Goal: Task Accomplishment & Management: Manage account settings

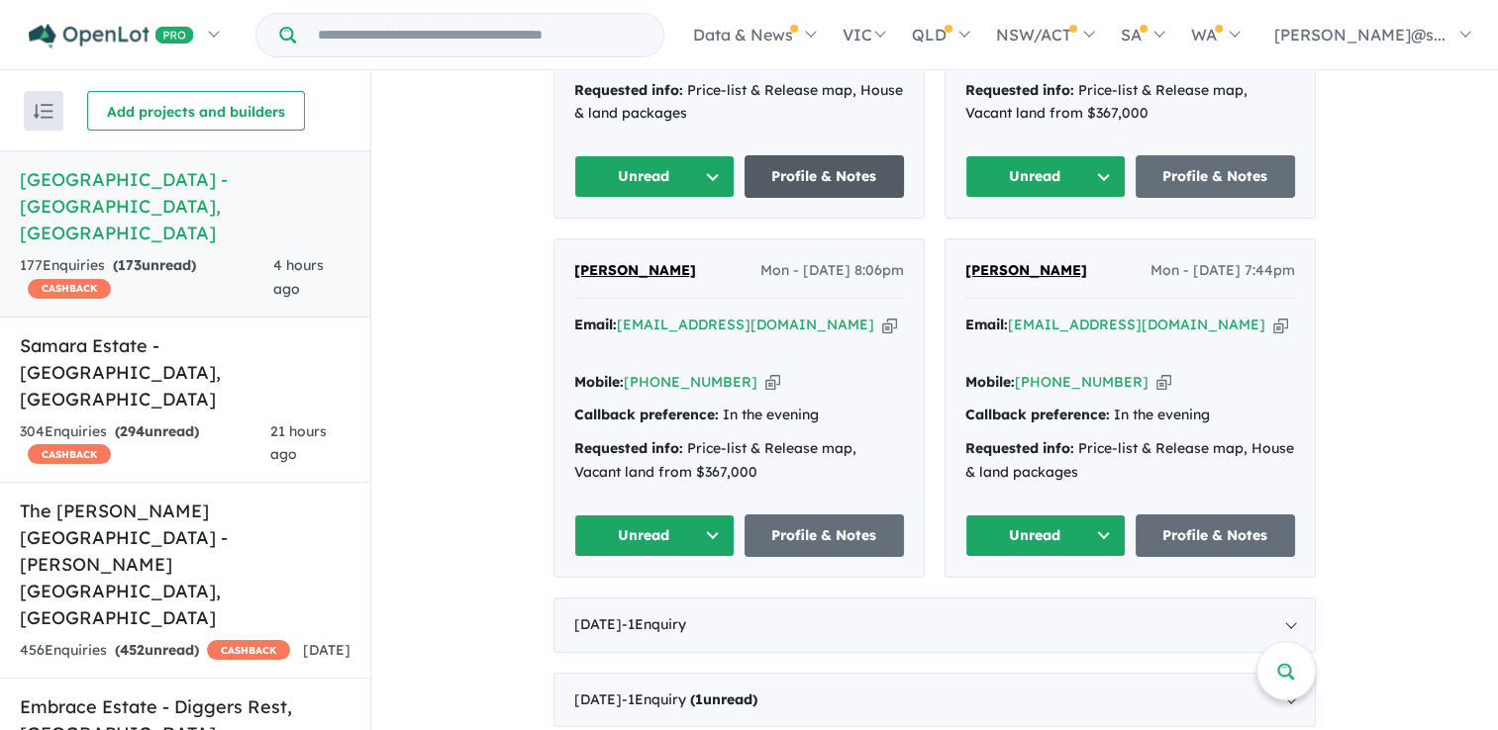
scroll to position [1487, 0]
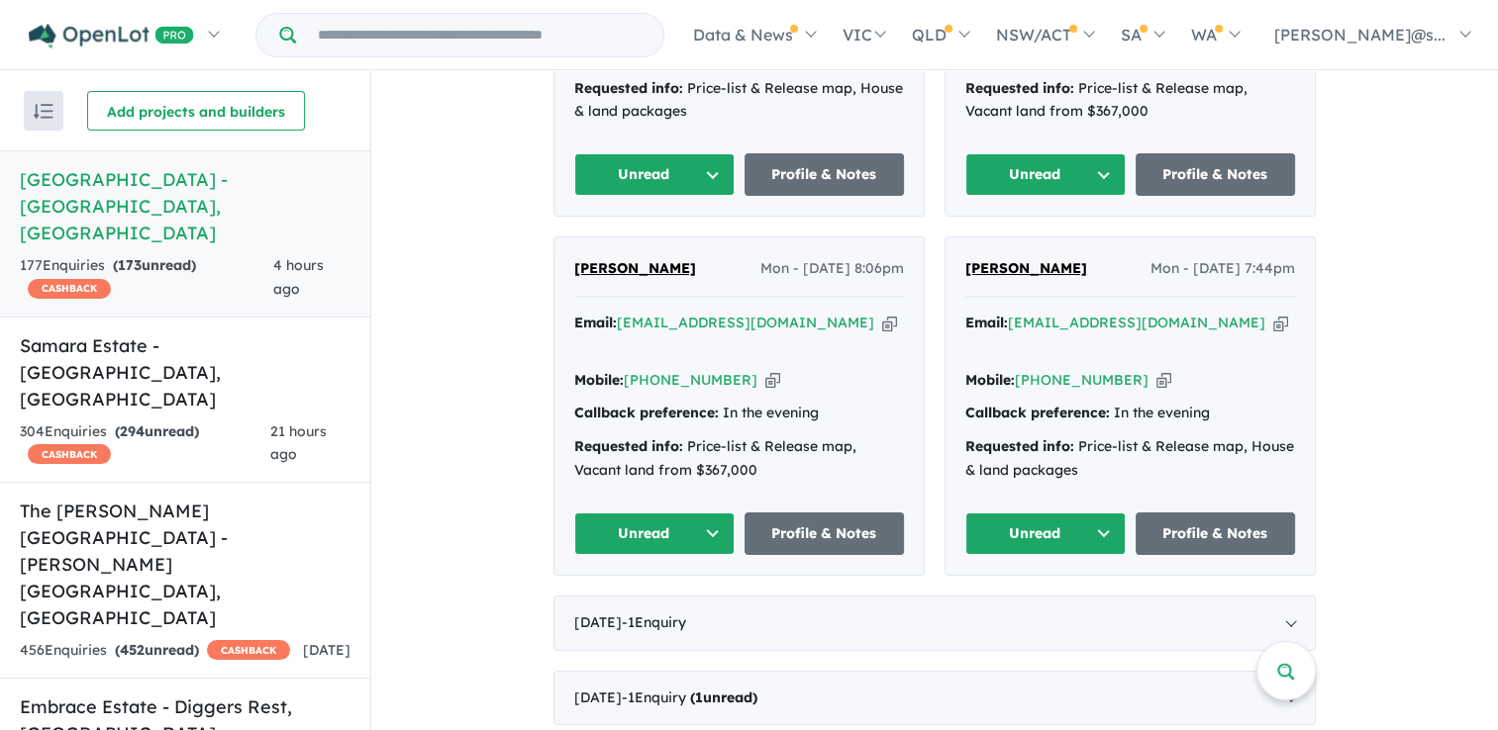
click at [1019, 259] on span "[PERSON_NAME]" at bounding box center [1026, 268] width 122 height 18
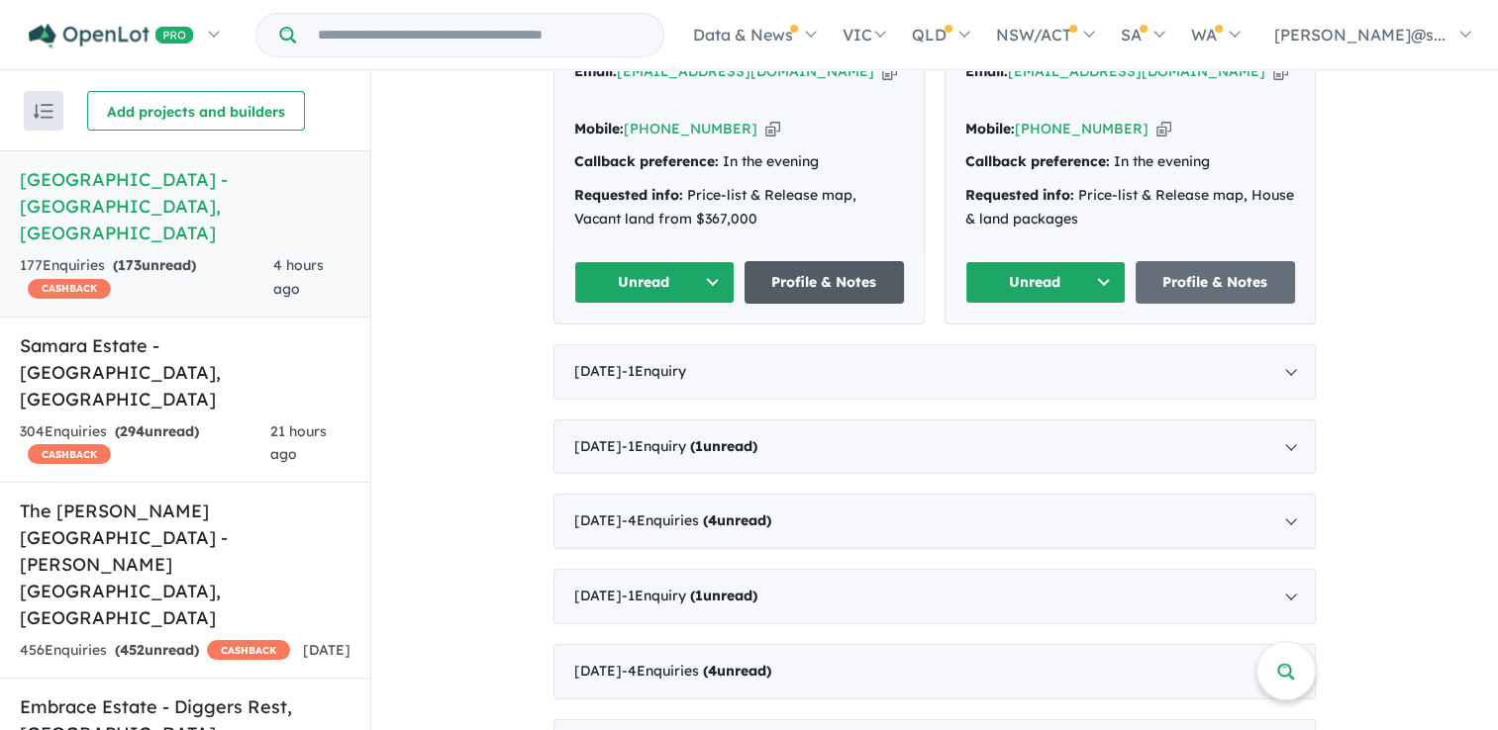
scroll to position [1738, 0]
drag, startPoint x: 862, startPoint y: 307, endPoint x: 801, endPoint y: 311, distance: 61.5
click at [801, 344] on div "[DATE] - 1 Enquir y ( 0 unread)" at bounding box center [934, 371] width 762 height 55
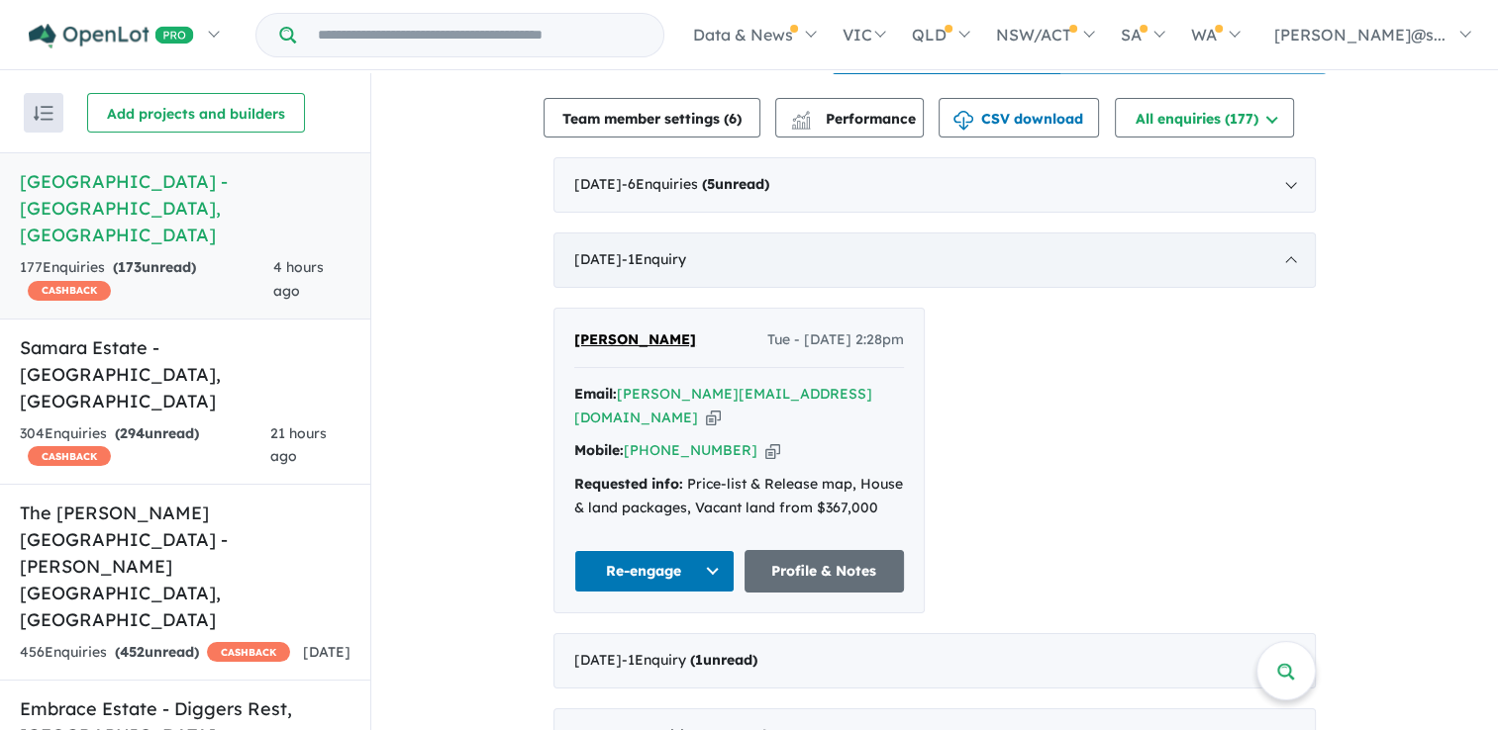
scroll to position [694, 0]
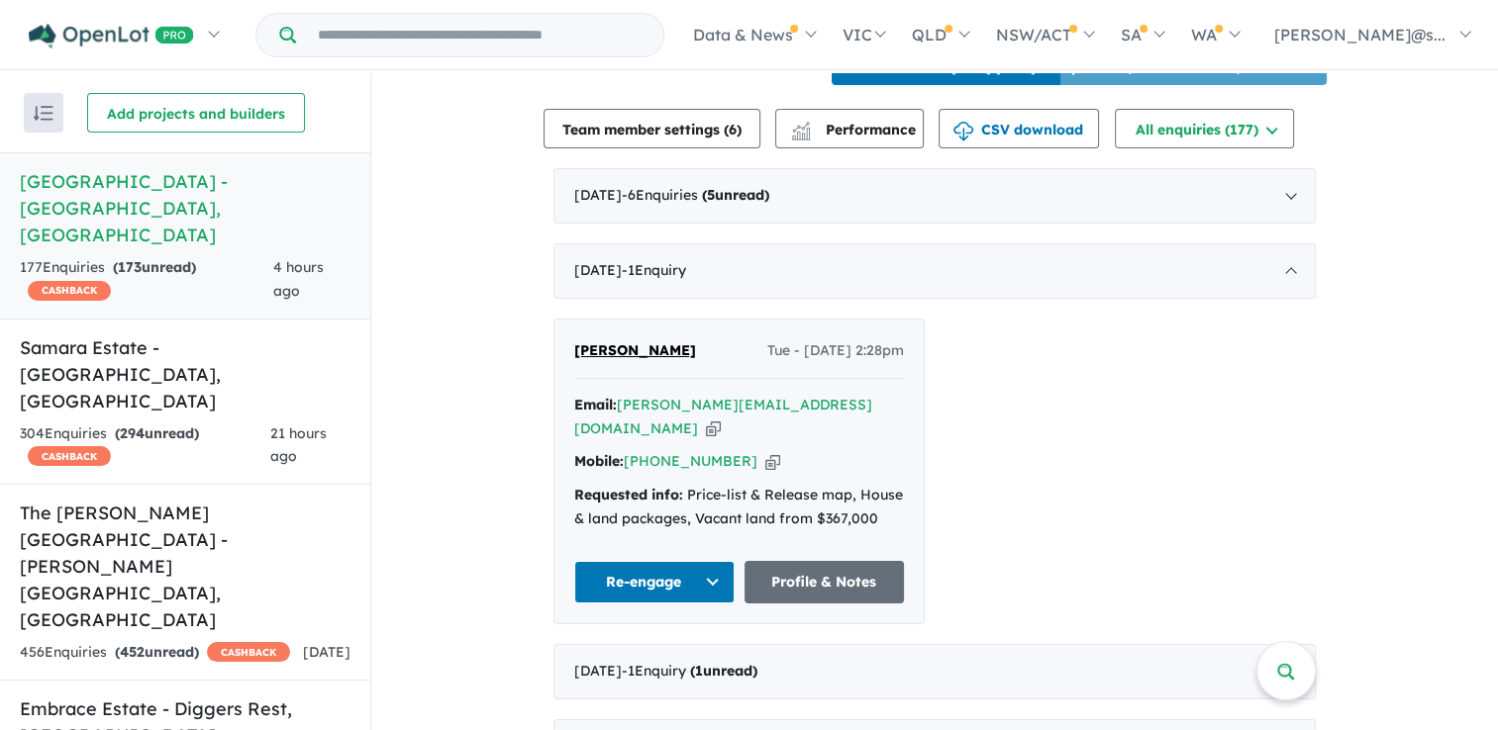
click at [640, 347] on span "[PERSON_NAME]" at bounding box center [635, 350] width 122 height 18
click at [1136, 273] on div "[DATE] - 1 Enquir y ( 0 unread)" at bounding box center [934, 270] width 762 height 55
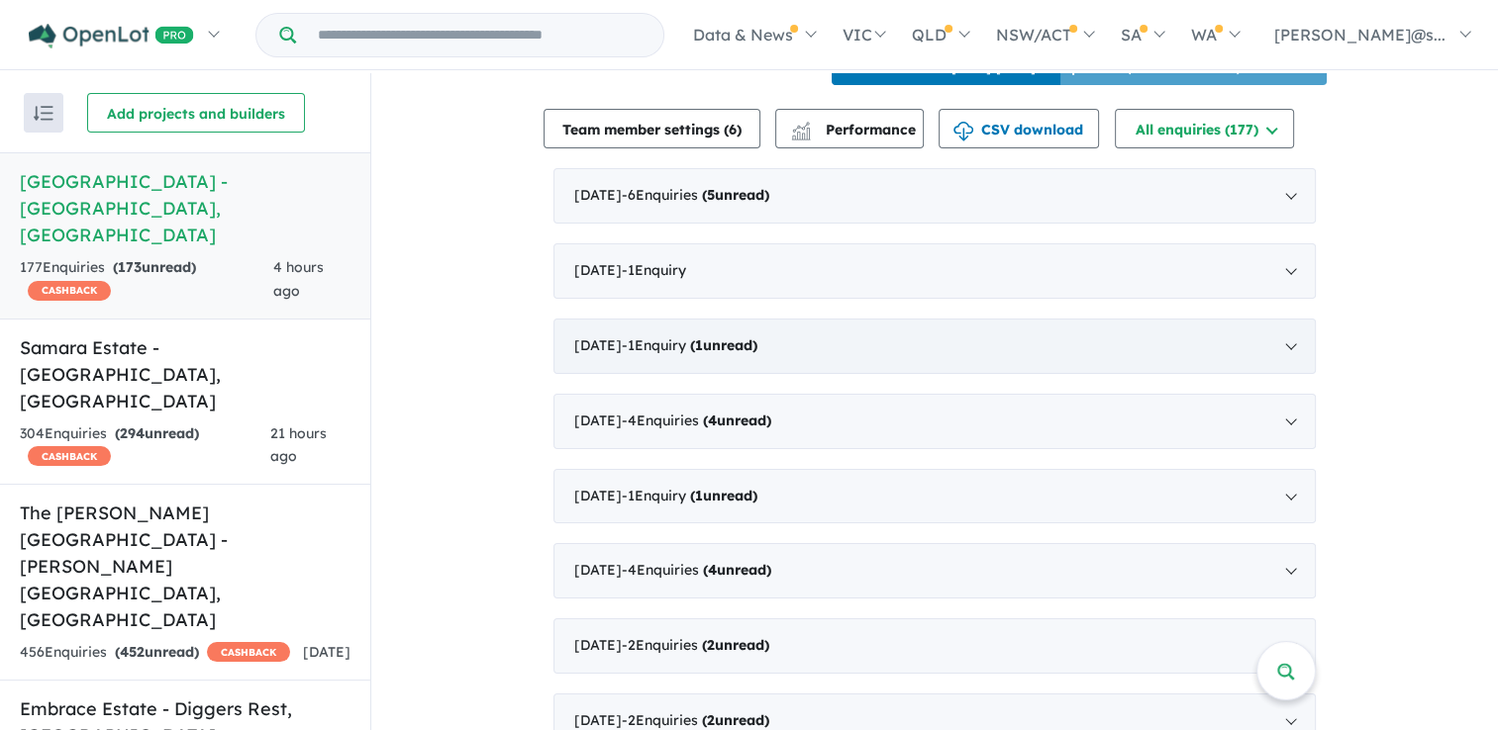
click at [1037, 342] on div "[DATE] - 1 Enquir y ( 1 unread)" at bounding box center [934, 346] width 762 height 55
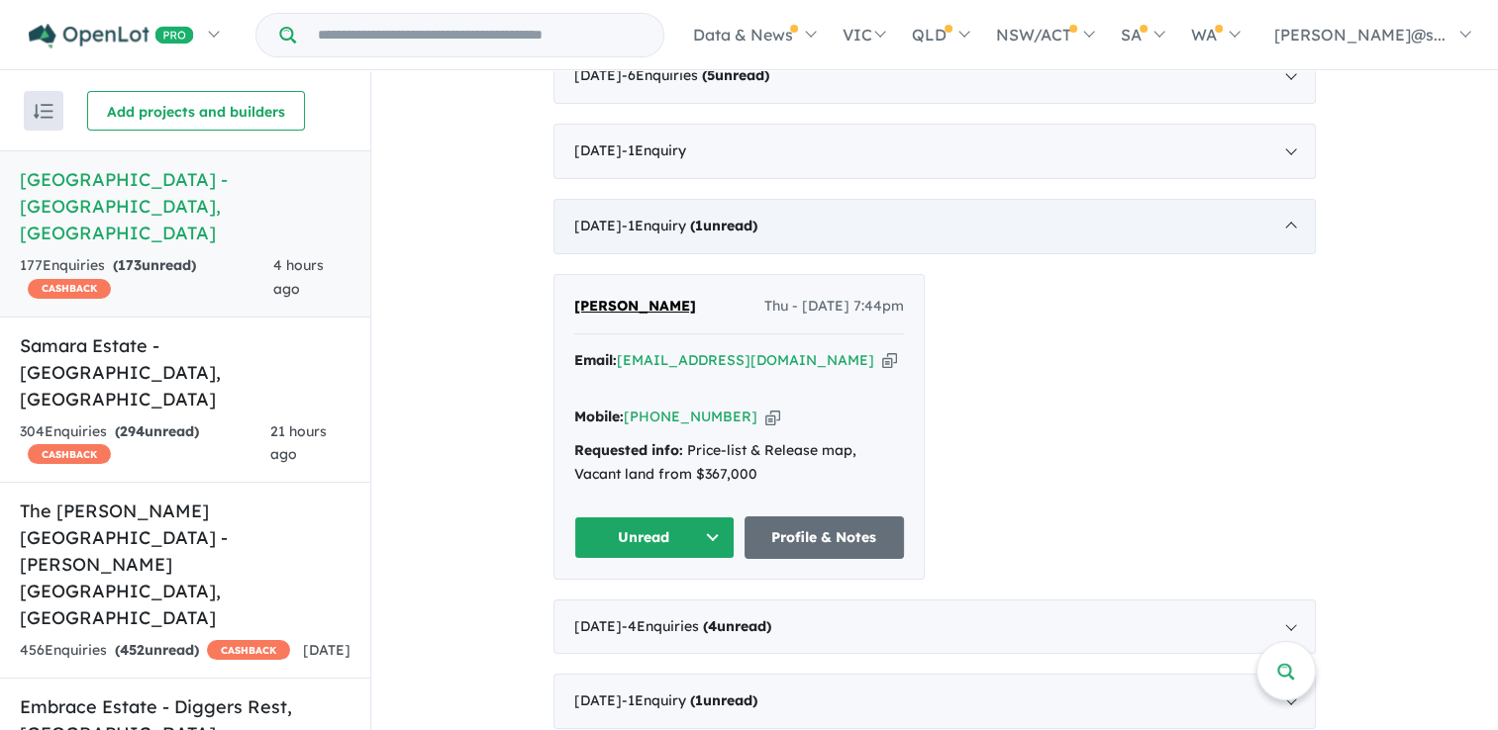
scroll to position [813, 0]
click at [1016, 242] on div "[DATE] - 1 Enquir y ( 1 unread)" at bounding box center [934, 225] width 762 height 55
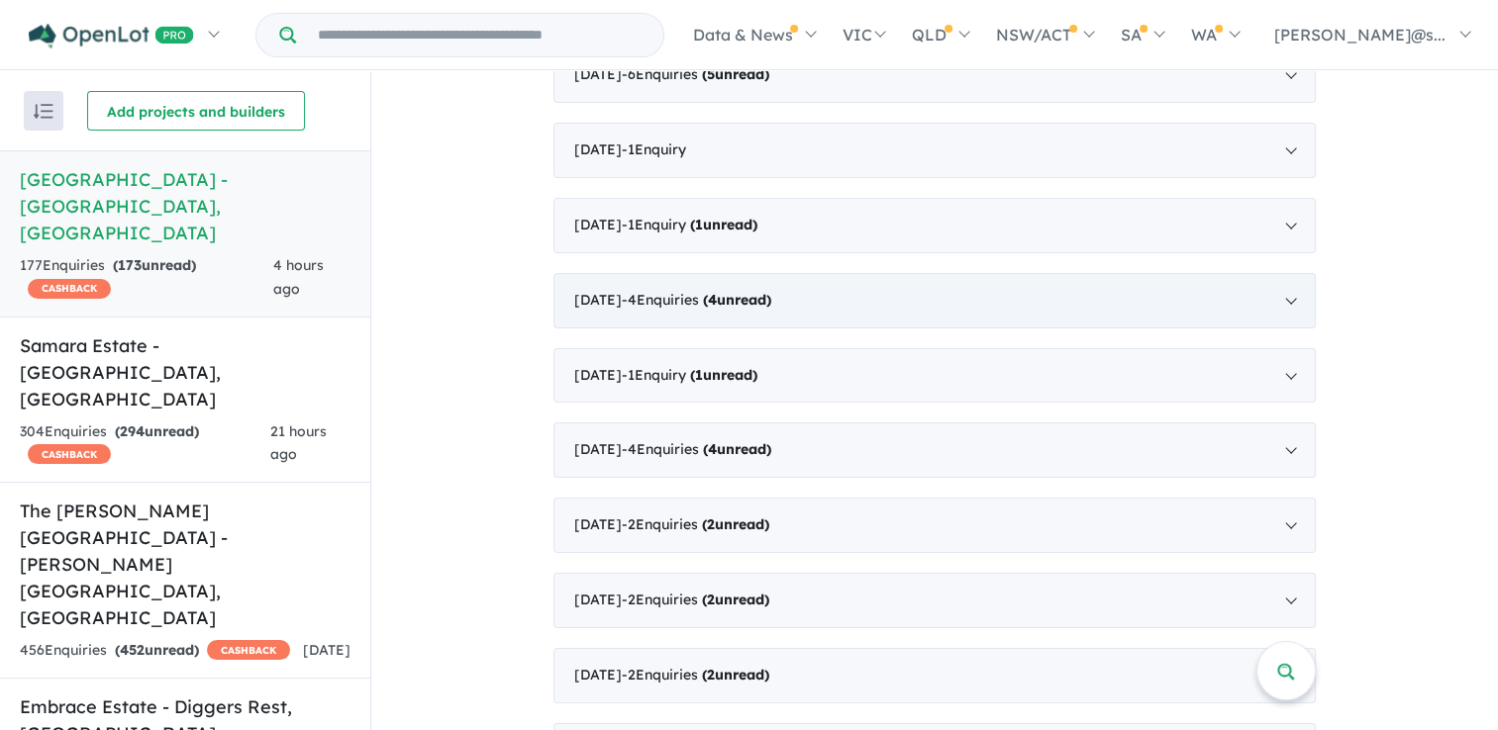
click at [946, 310] on div "[DATE] - 4 Enquir ies ( 4 unread)" at bounding box center [934, 300] width 762 height 55
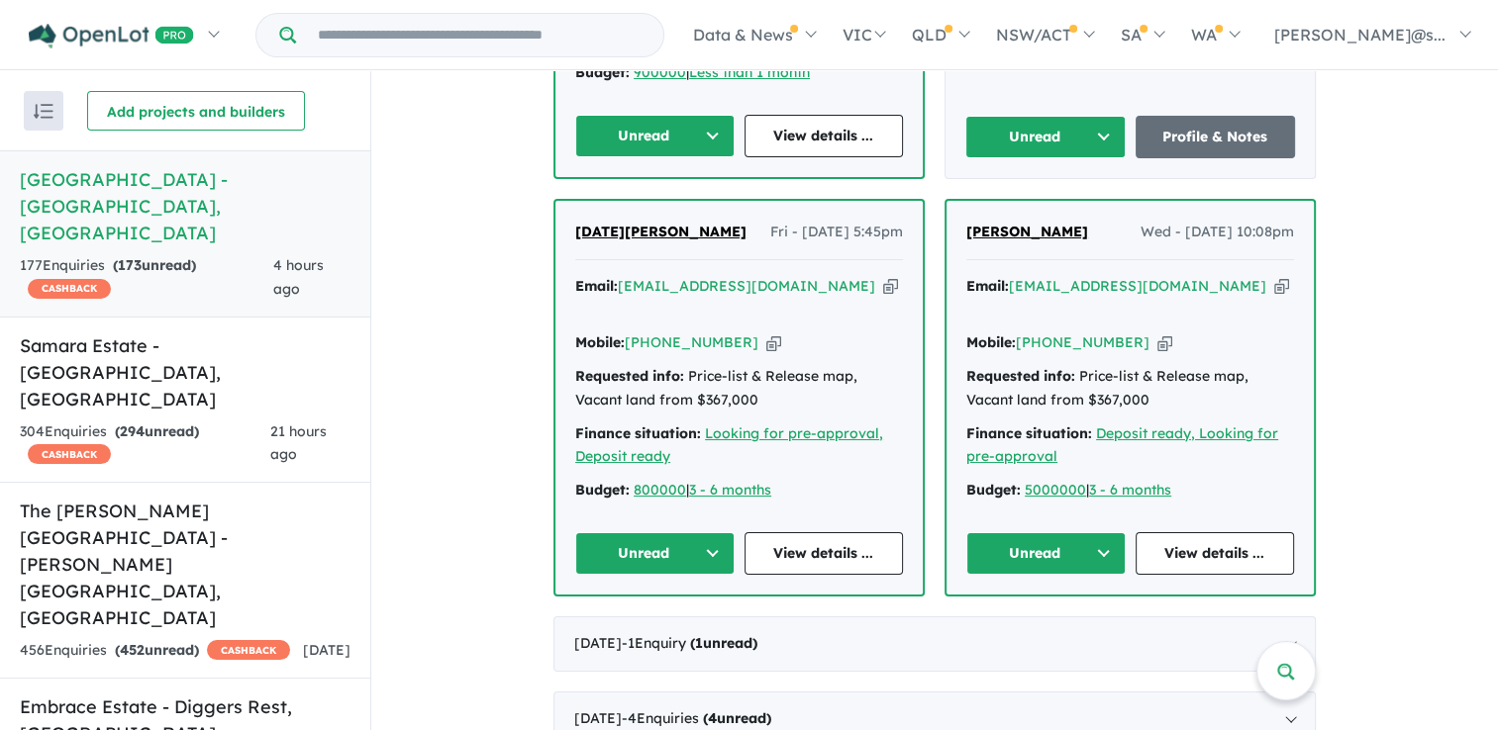
scroll to position [1598, 0]
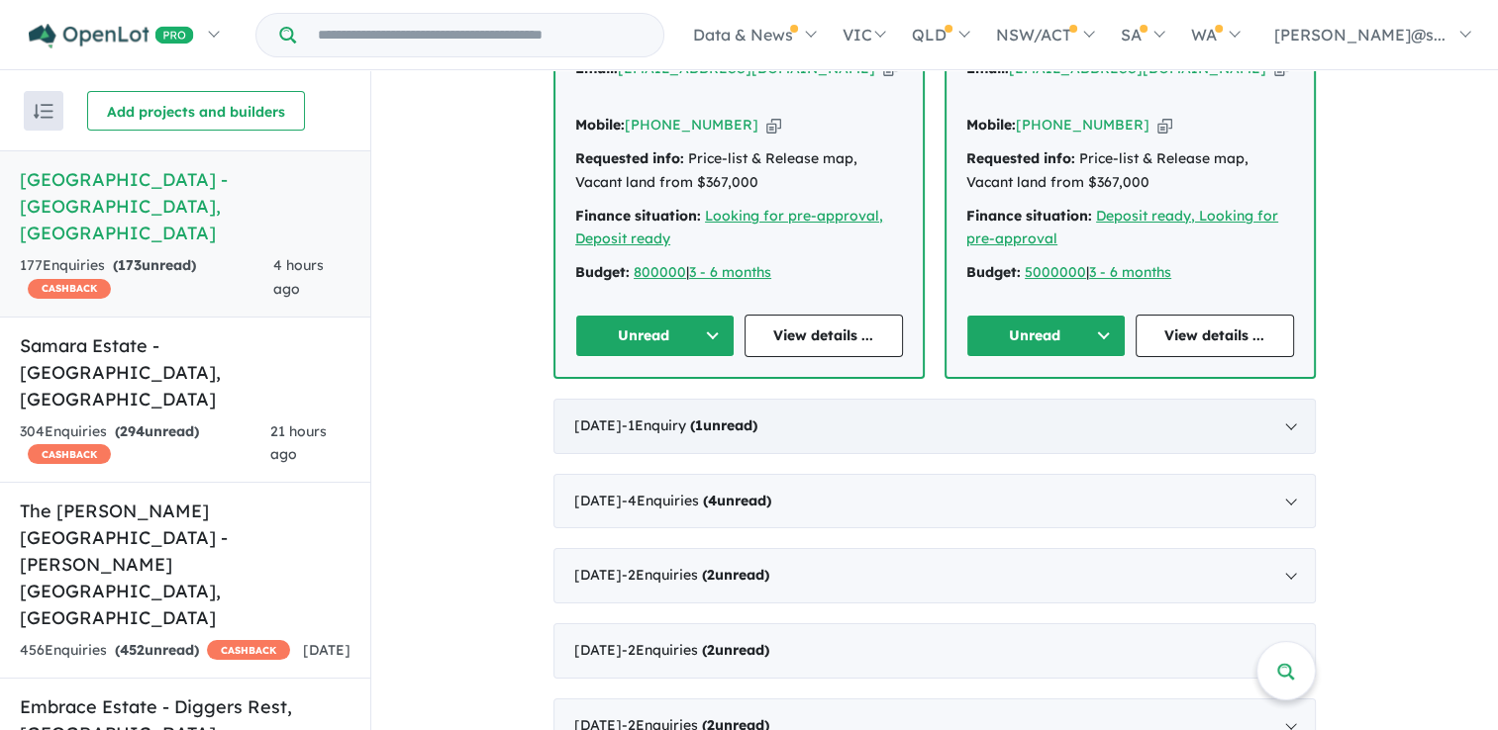
click at [832, 411] on div "[DATE] - 1 Enquir y ( 1 unread)" at bounding box center [934, 426] width 762 height 55
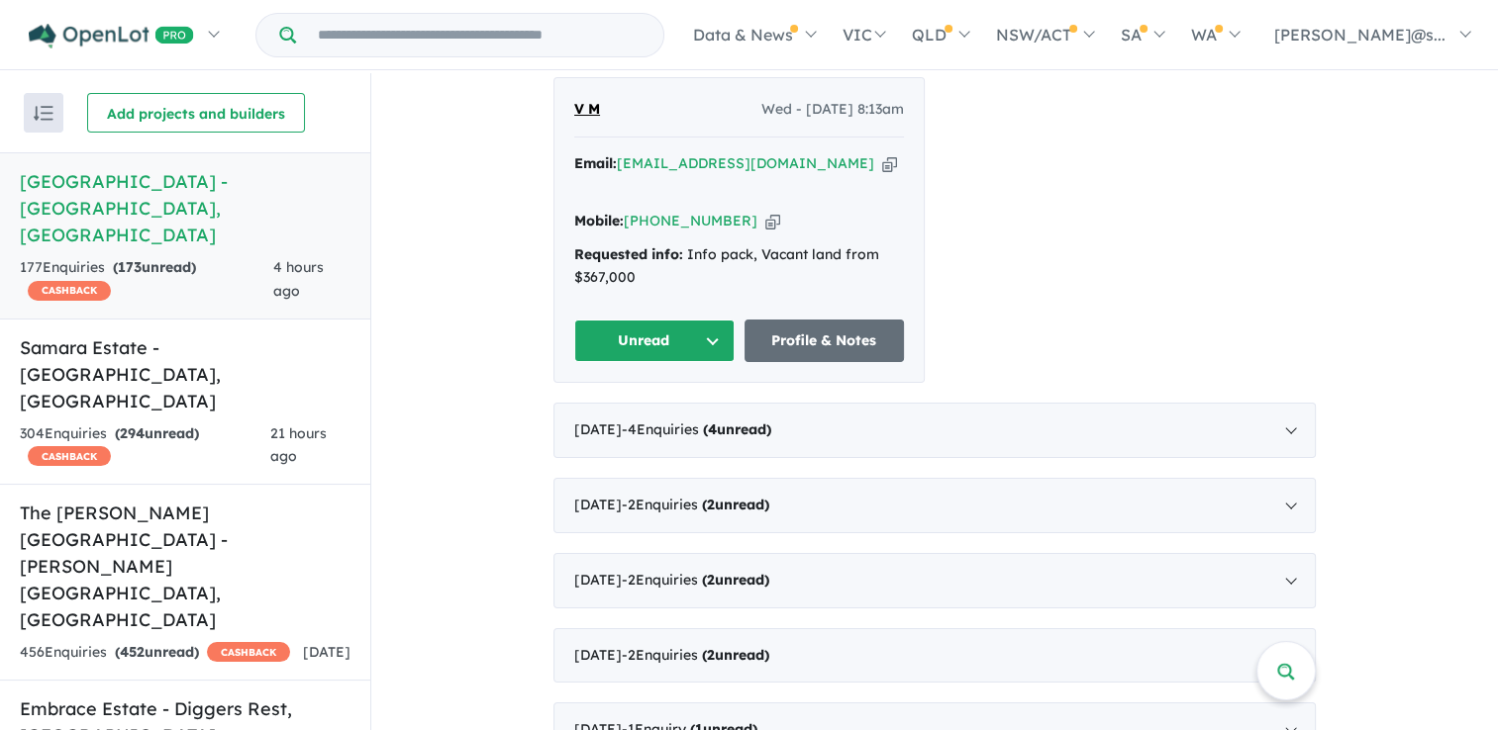
scroll to position [1160, 0]
click at [891, 403] on div "[DATE] - 4 Enquir ies ( 4 unread)" at bounding box center [934, 430] width 762 height 55
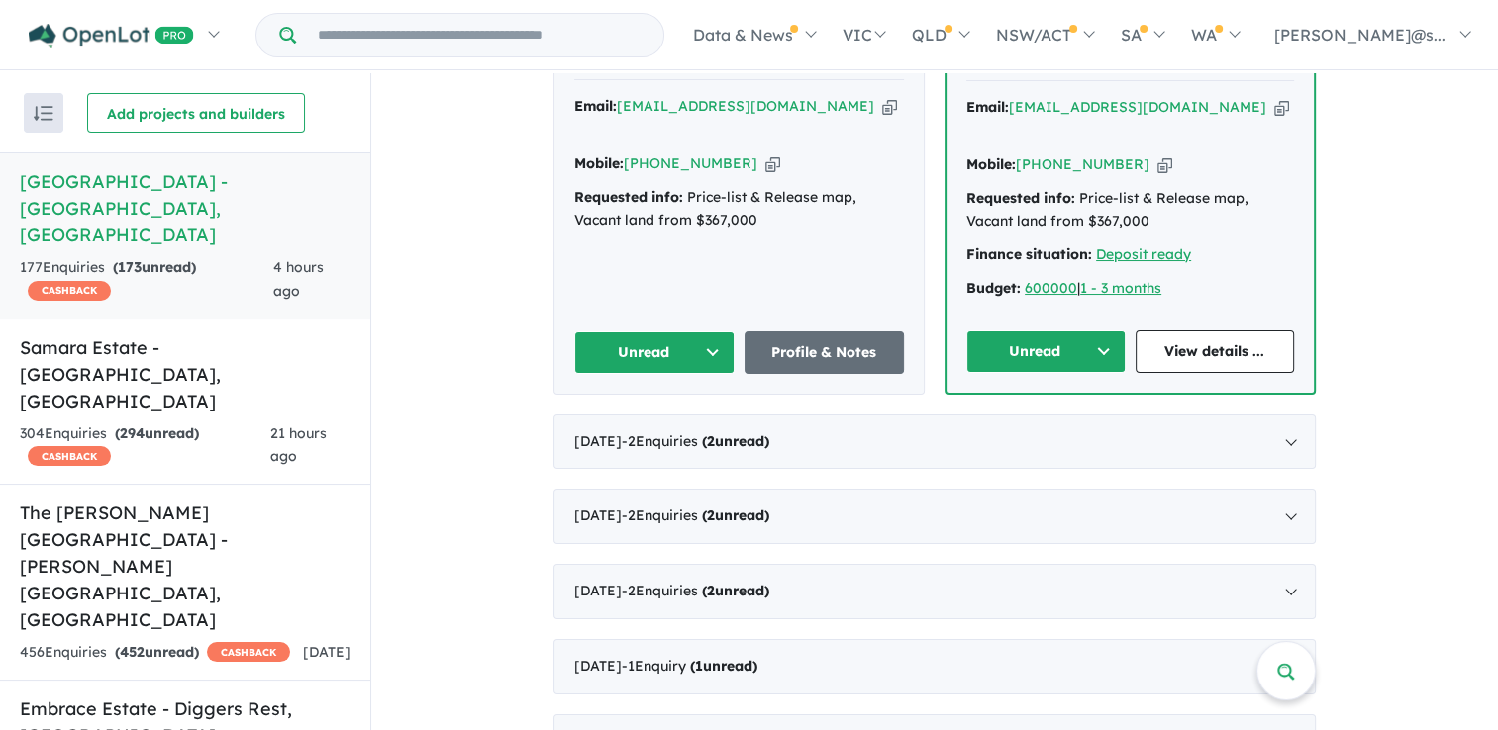
scroll to position [1709, 0]
click at [135, 425] on span "294" at bounding box center [132, 434] width 25 height 18
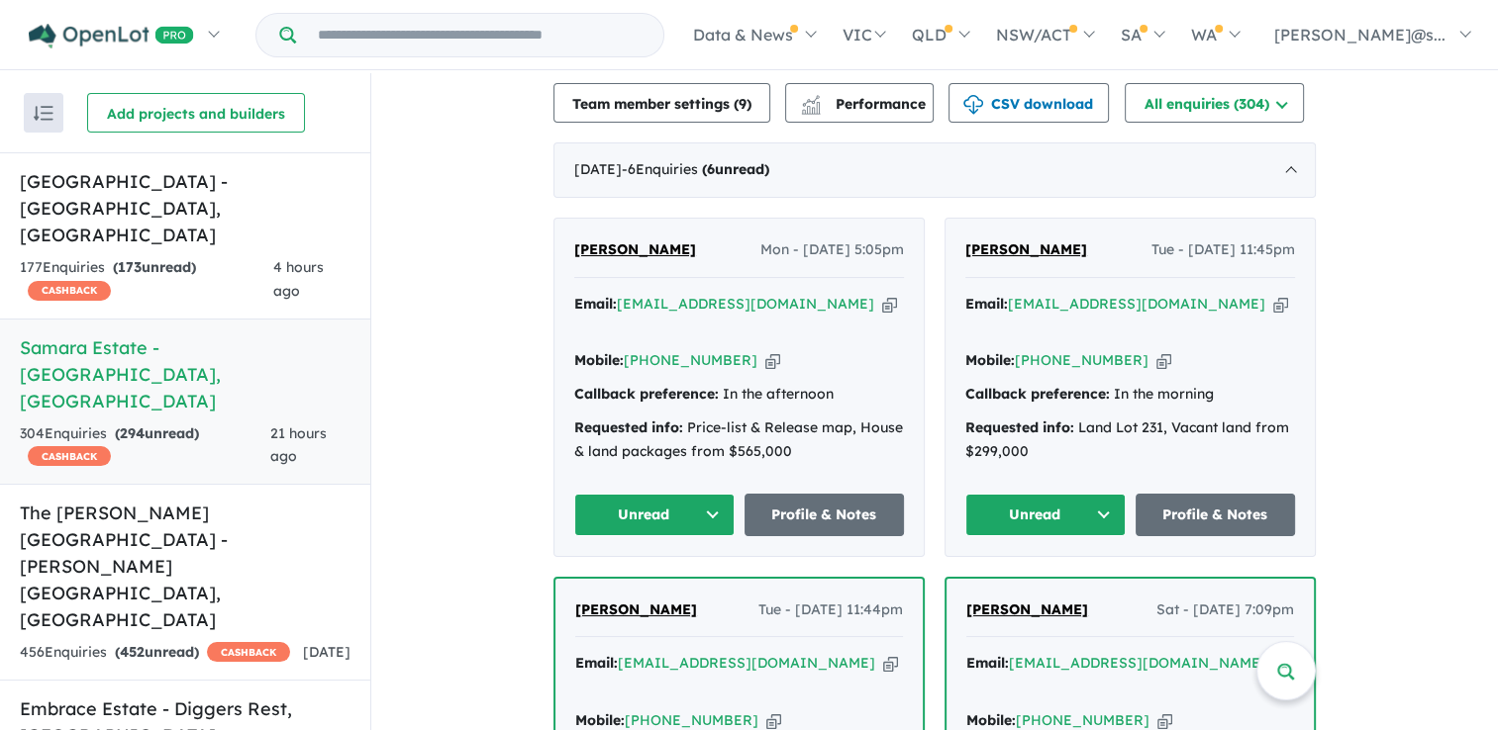
scroll to position [792, 0]
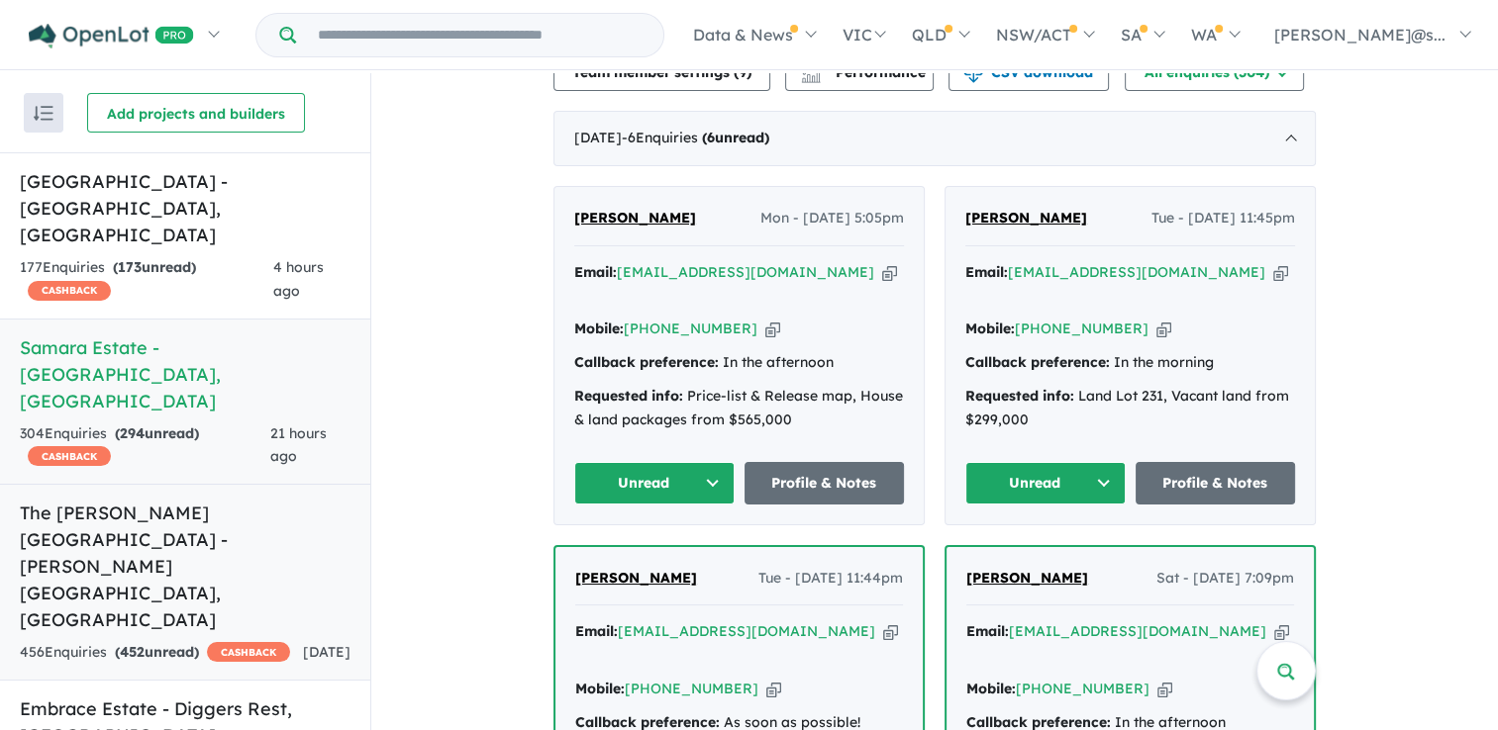
click at [112, 500] on h5 "[GEOGRAPHIC_DATA][PERSON_NAME] - [PERSON_NAME][GEOGRAPHIC_DATA] , [GEOGRAPHIC_D…" at bounding box center [185, 567] width 331 height 134
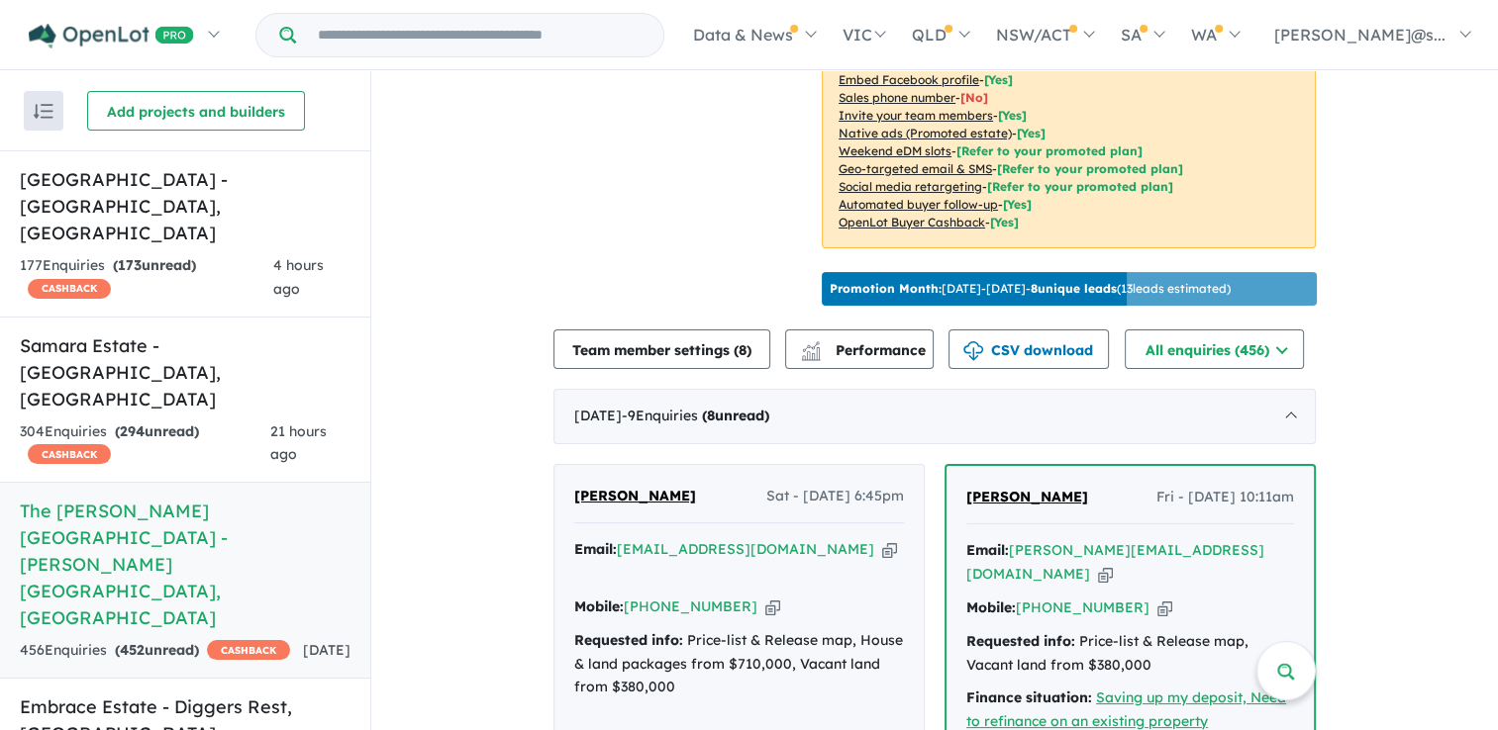
scroll to position [604, 0]
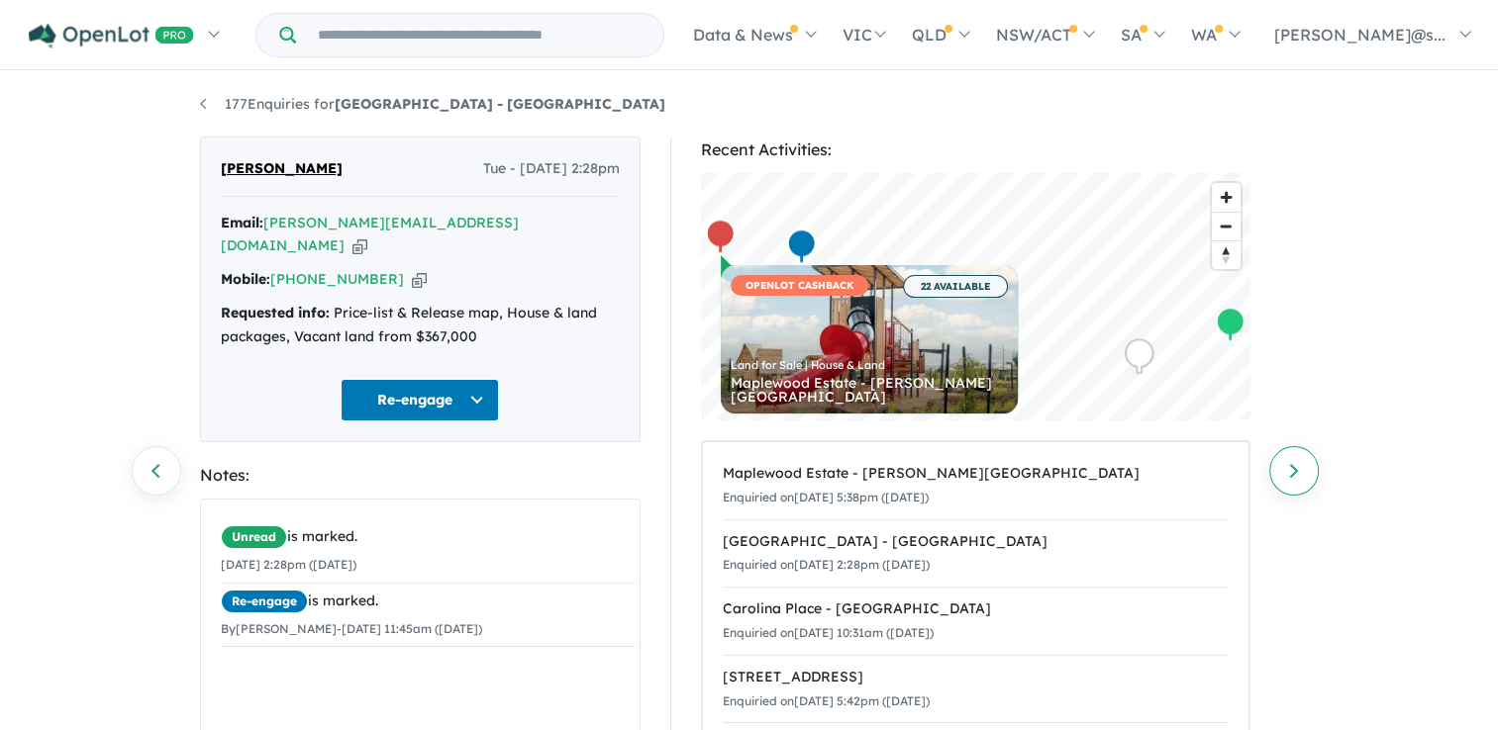
click at [1298, 475] on link "Next enquiry" at bounding box center [1293, 470] width 49 height 49
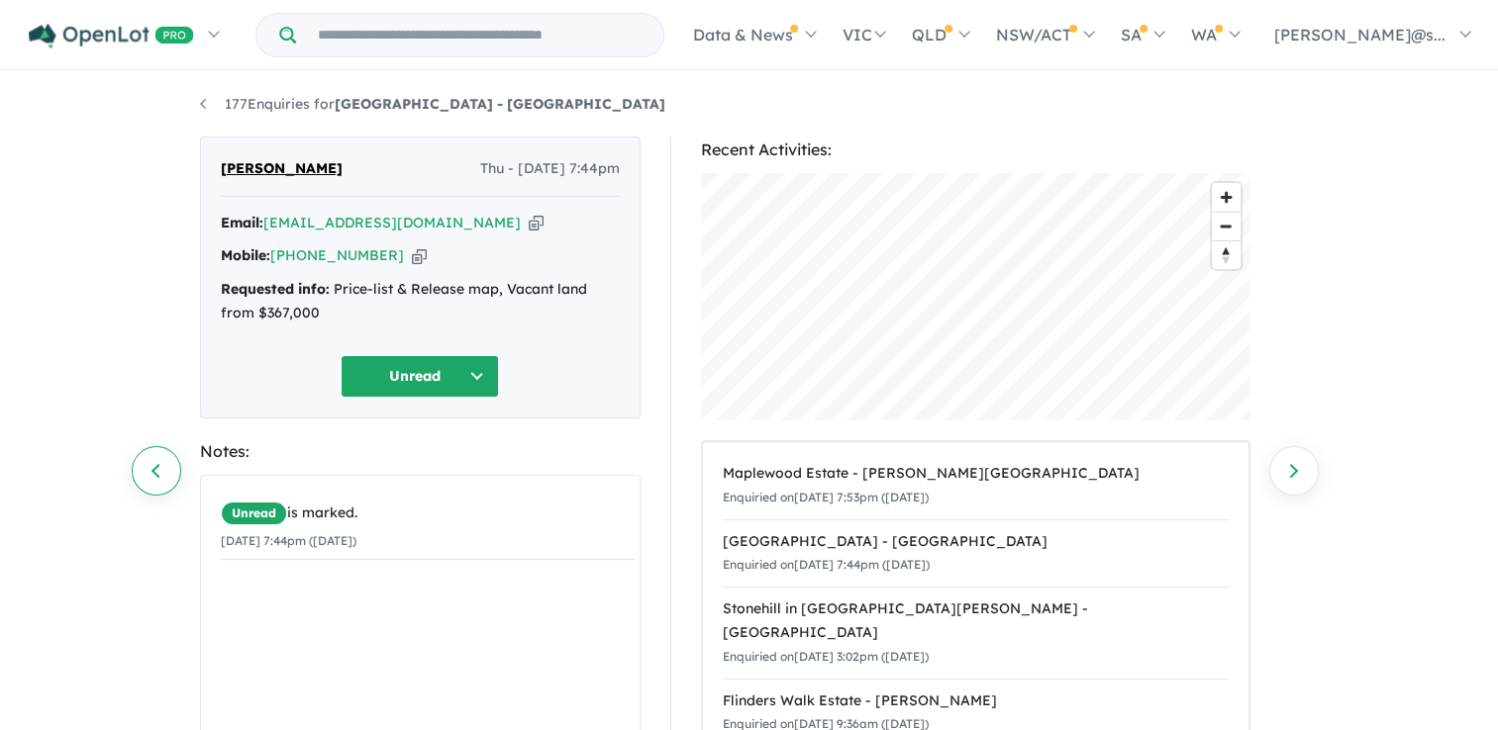
click at [166, 472] on link "Previous enquiry" at bounding box center [156, 470] width 49 height 49
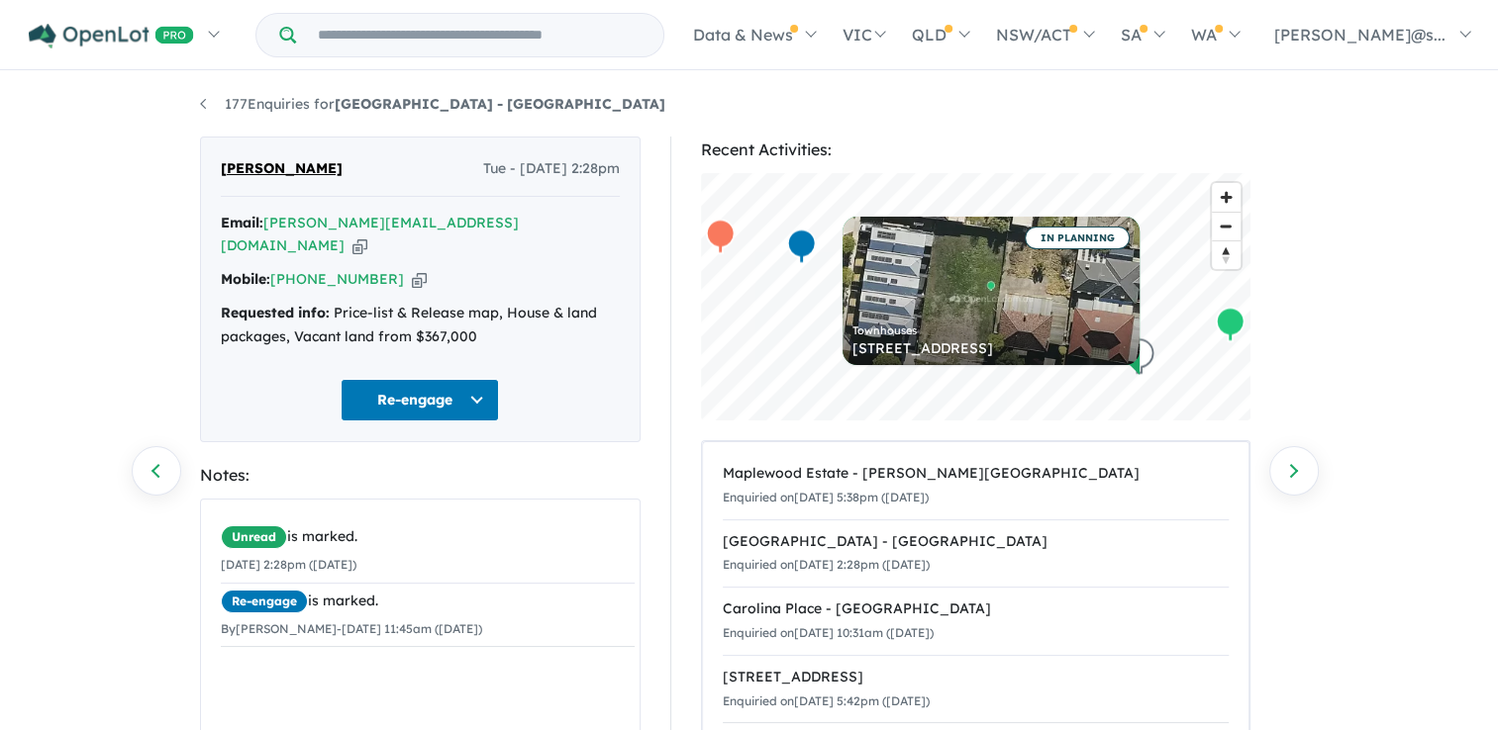
click at [367, 236] on icon "button" at bounding box center [359, 246] width 15 height 21
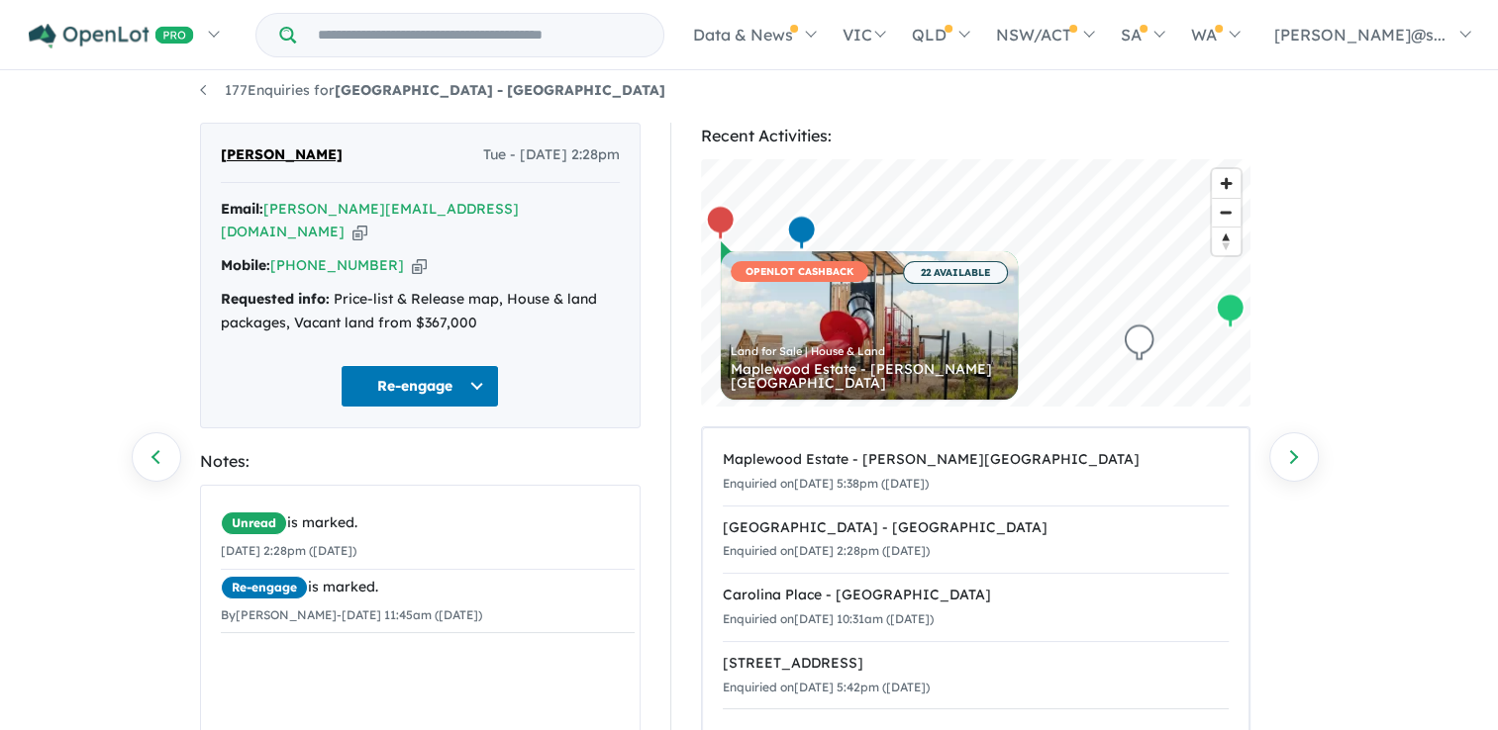
scroll to position [6, 0]
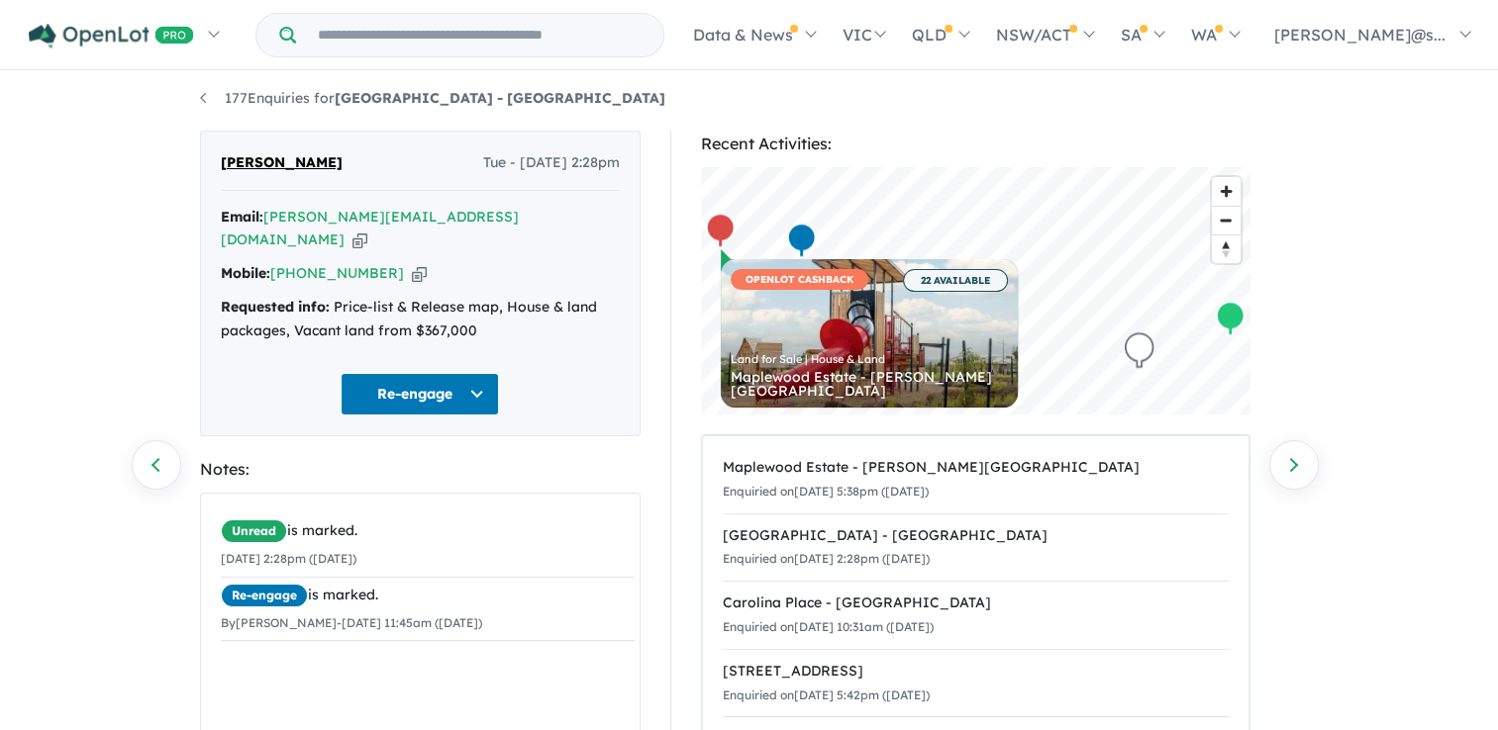
click at [367, 230] on icon "button" at bounding box center [359, 240] width 15 height 21
